Goal: Task Accomplishment & Management: Complete application form

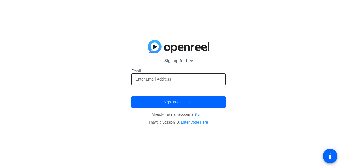
click at [173, 81] on input "email" at bounding box center [179, 79] width 86 height 6
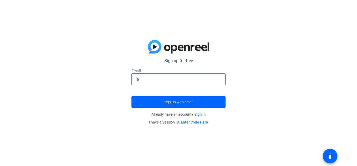
type input "l"
click at [132, 96] on button "Sign up with email" at bounding box center [179, 102] width 94 height 12
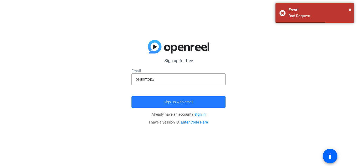
click at [188, 97] on span "submit" at bounding box center [179, 102] width 94 height 13
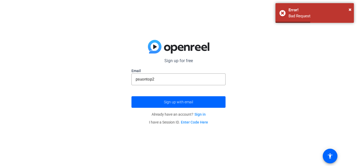
click at [189, 86] on div at bounding box center [179, 88] width 94 height 6
click at [180, 81] on input "psuontop2" at bounding box center [179, 79] width 86 height 6
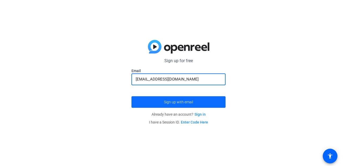
type input "[EMAIL_ADDRESS][DOMAIN_NAME]"
click at [191, 102] on span "Sign up with email" at bounding box center [178, 102] width 29 height 0
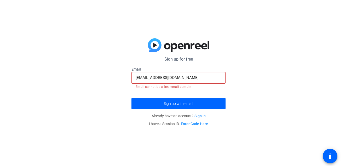
drag, startPoint x: 186, startPoint y: 78, endPoint x: 93, endPoint y: 83, distance: 93.0
click at [93, 83] on div "Sign up for free Email [EMAIL_ADDRESS][DOMAIN_NAME] Email cannot be a free emai…" at bounding box center [178, 83] width 357 height 166
